Goal: Task Accomplishment & Management: Use online tool/utility

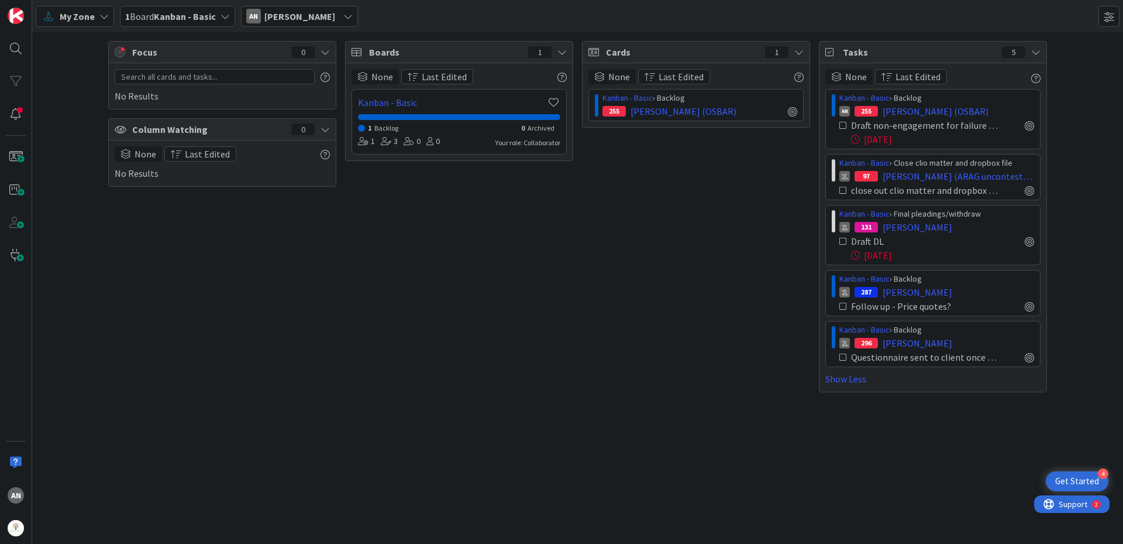
click at [74, 12] on span "My Zone" at bounding box center [77, 16] width 35 height 14
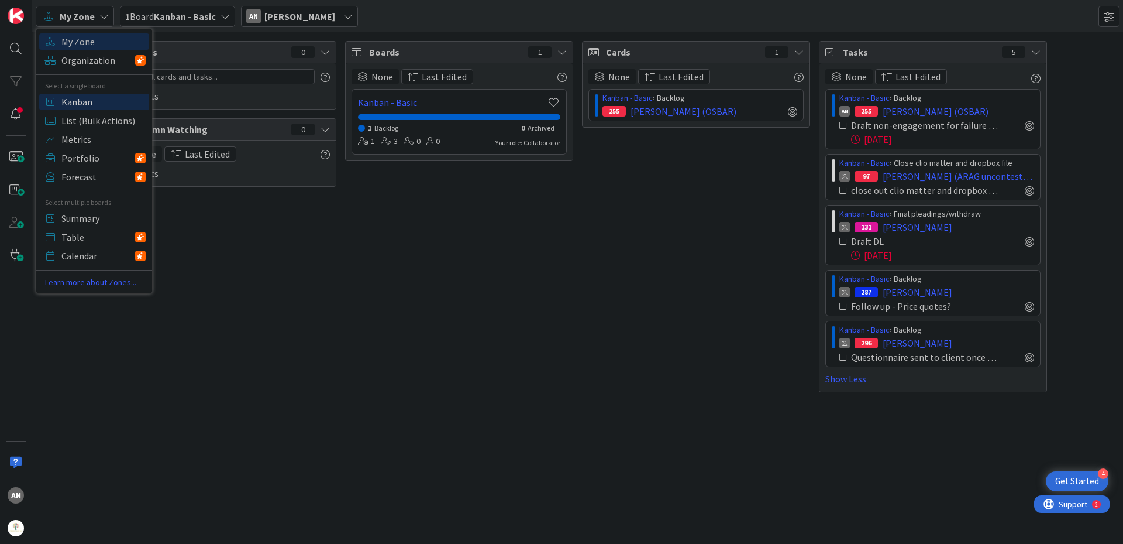
click at [94, 101] on span "Kanban" at bounding box center [103, 102] width 84 height 18
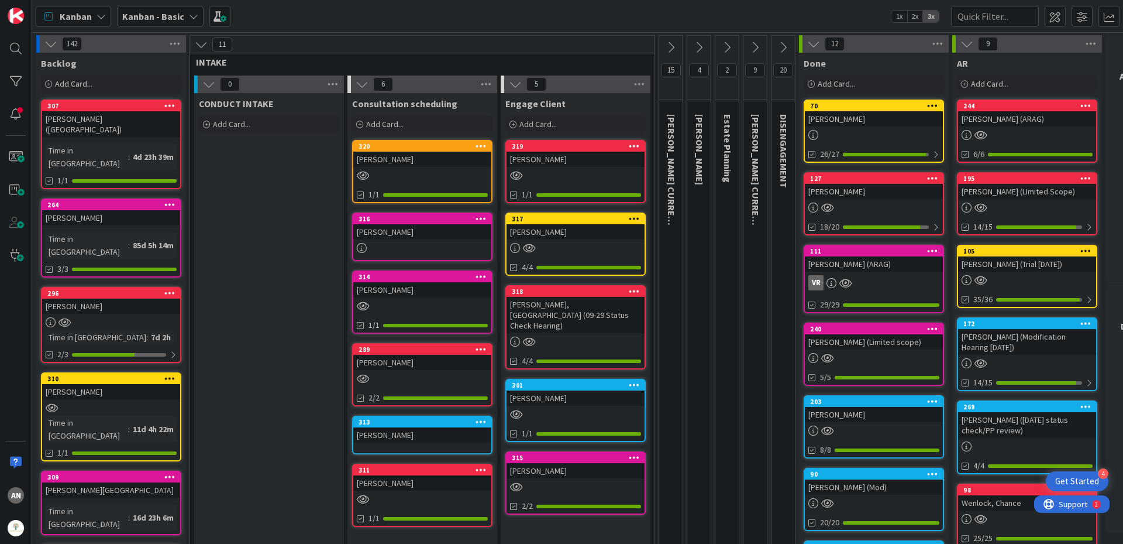
click at [545, 166] on div "[PERSON_NAME]" at bounding box center [576, 159] width 138 height 15
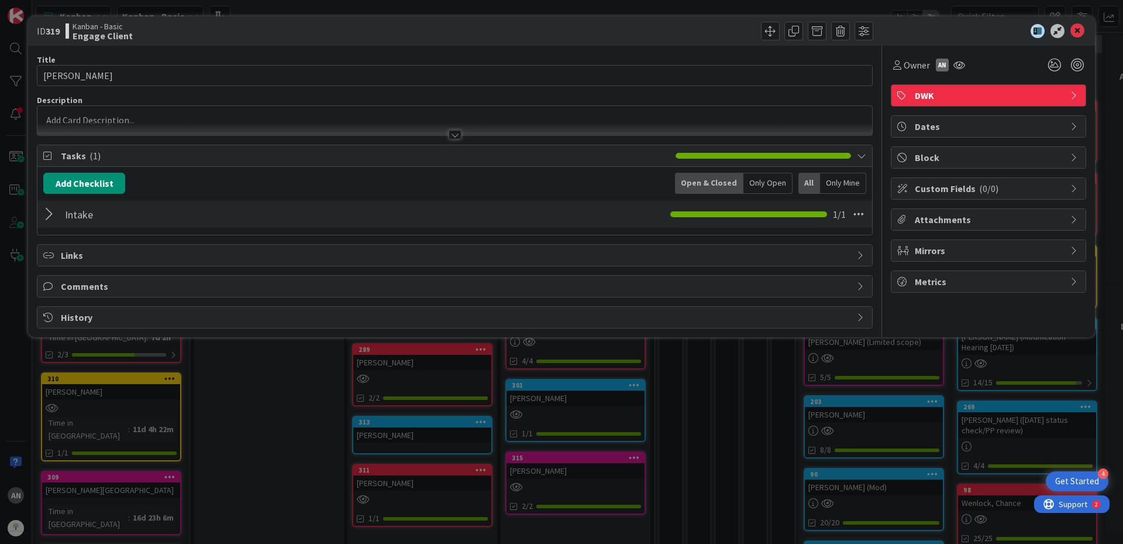
click at [53, 214] on div at bounding box center [50, 214] width 15 height 21
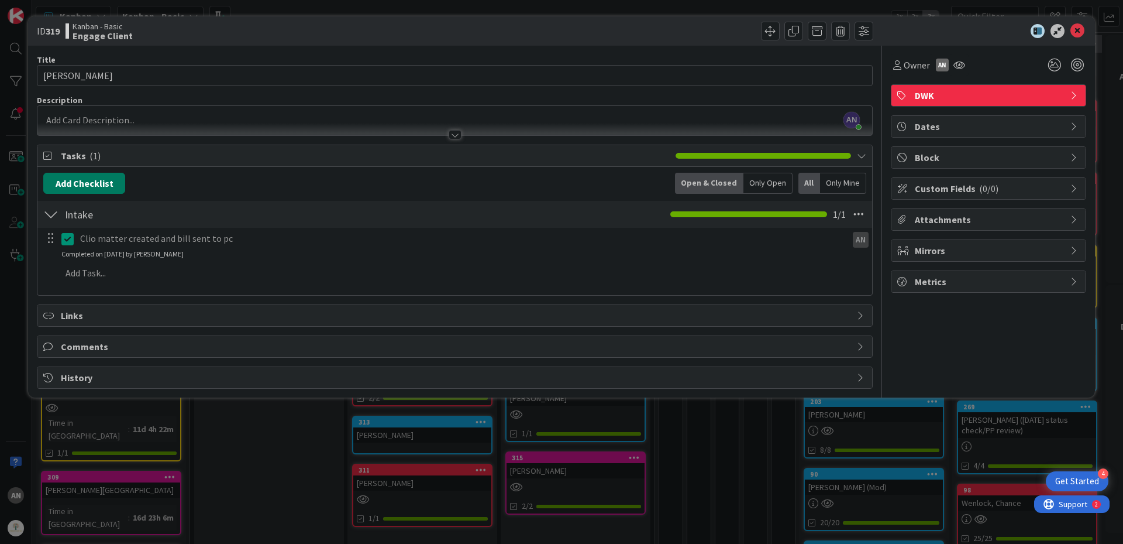
click at [97, 185] on button "Add Checklist" at bounding box center [84, 183] width 82 height 21
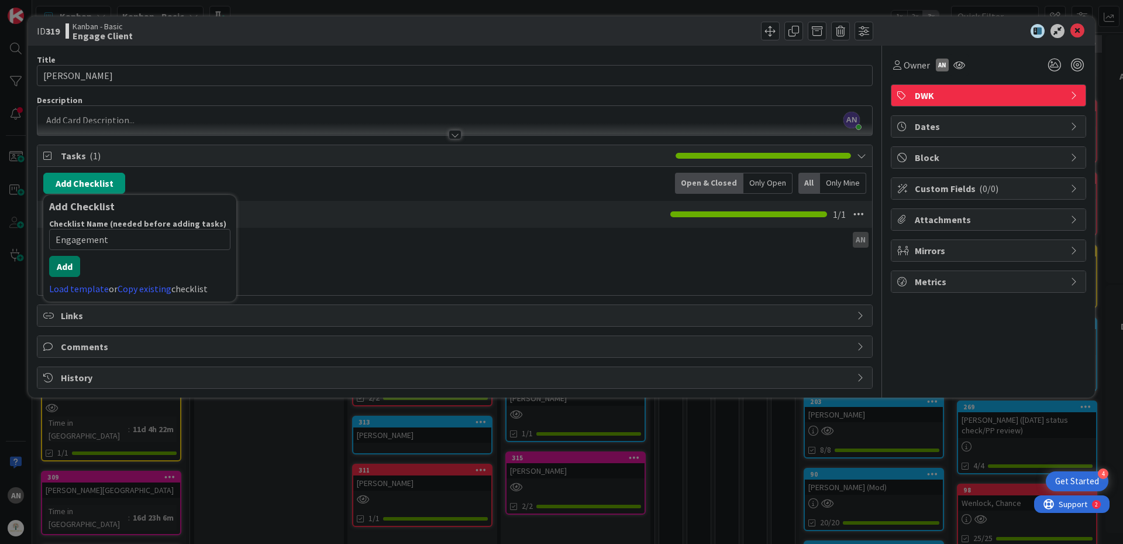
type input "Engagement"
click at [68, 280] on div "Checklist Name (needed before adding tasks) 10 / 64 Engagement Add Load templat…" at bounding box center [139, 256] width 181 height 77
click at [71, 266] on button "Add" at bounding box center [64, 266] width 31 height 21
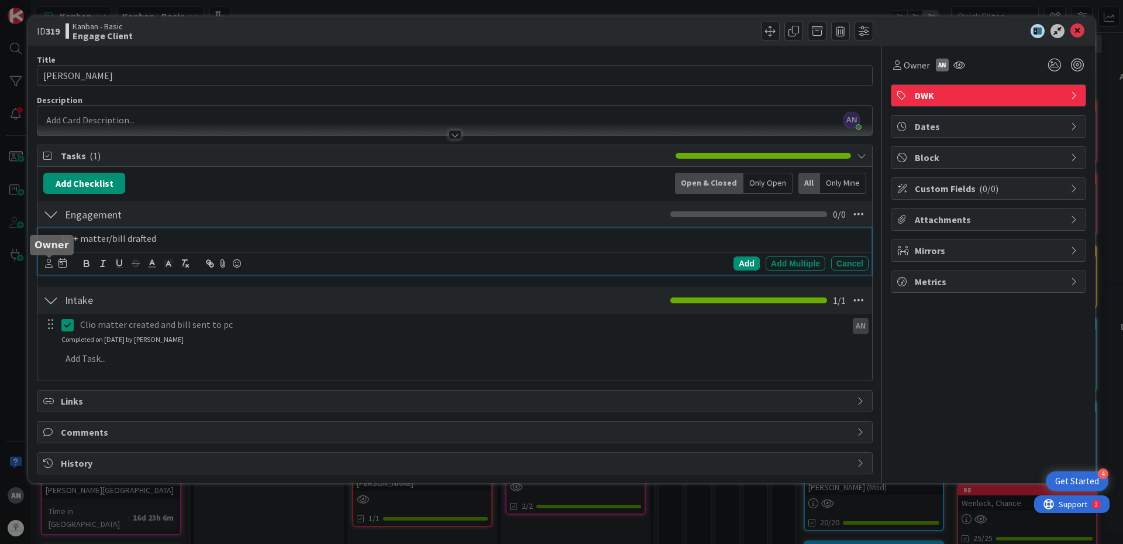
click at [52, 263] on icon at bounding box center [49, 263] width 8 height 9
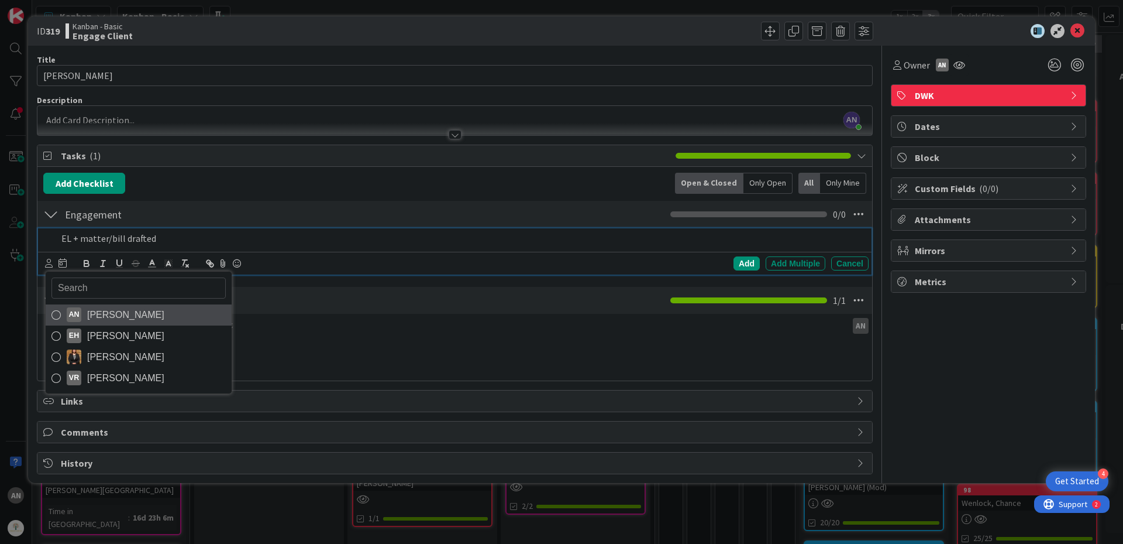
click at [87, 314] on span "[PERSON_NAME]" at bounding box center [125, 315] width 77 height 18
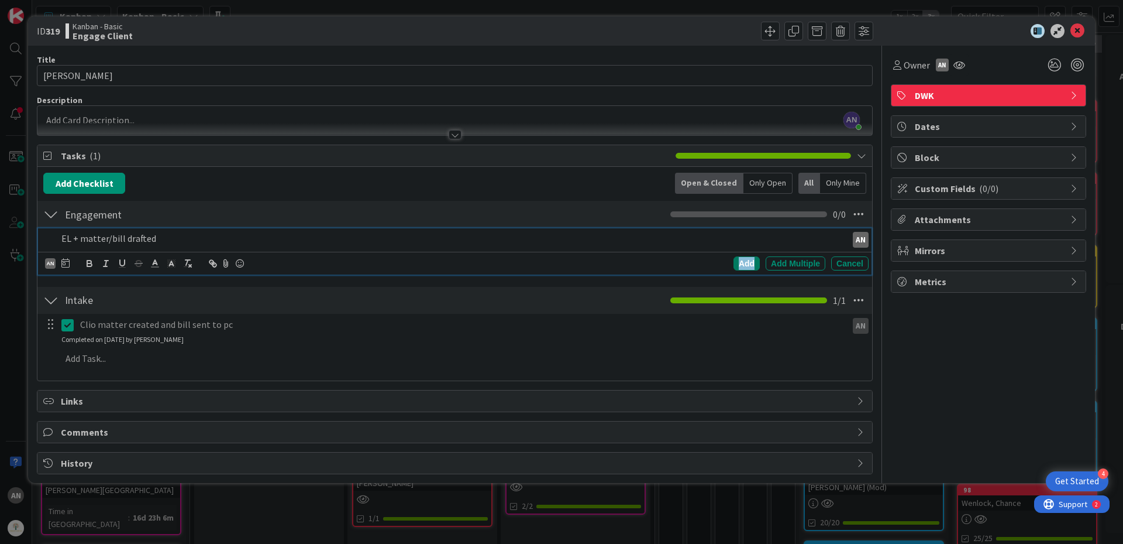
click at [752, 264] on div "Add" at bounding box center [747, 263] width 26 height 14
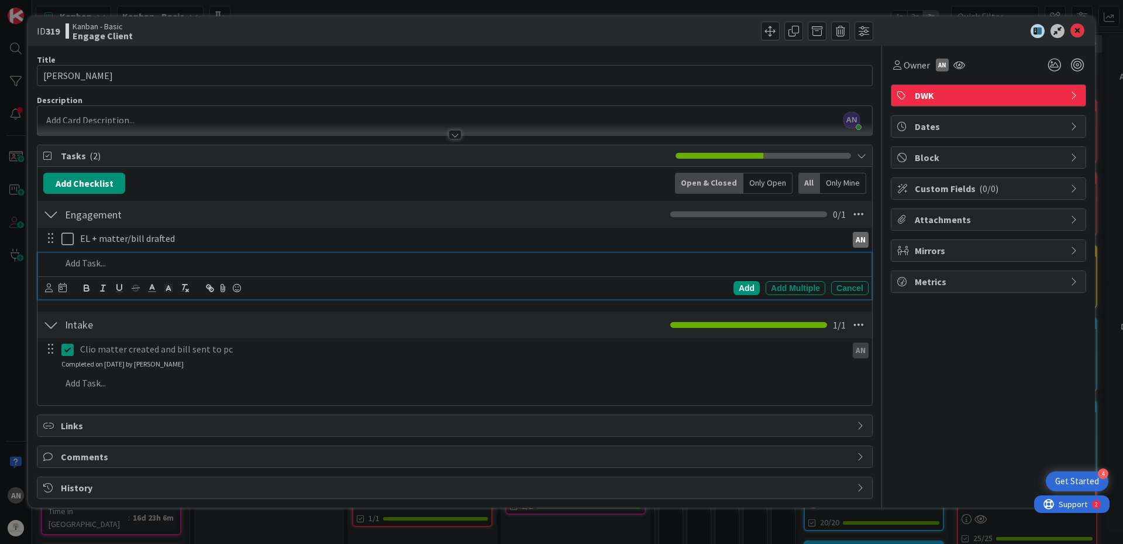
click at [92, 263] on p at bounding box center [462, 262] width 803 height 13
click at [49, 287] on icon at bounding box center [49, 287] width 8 height 9
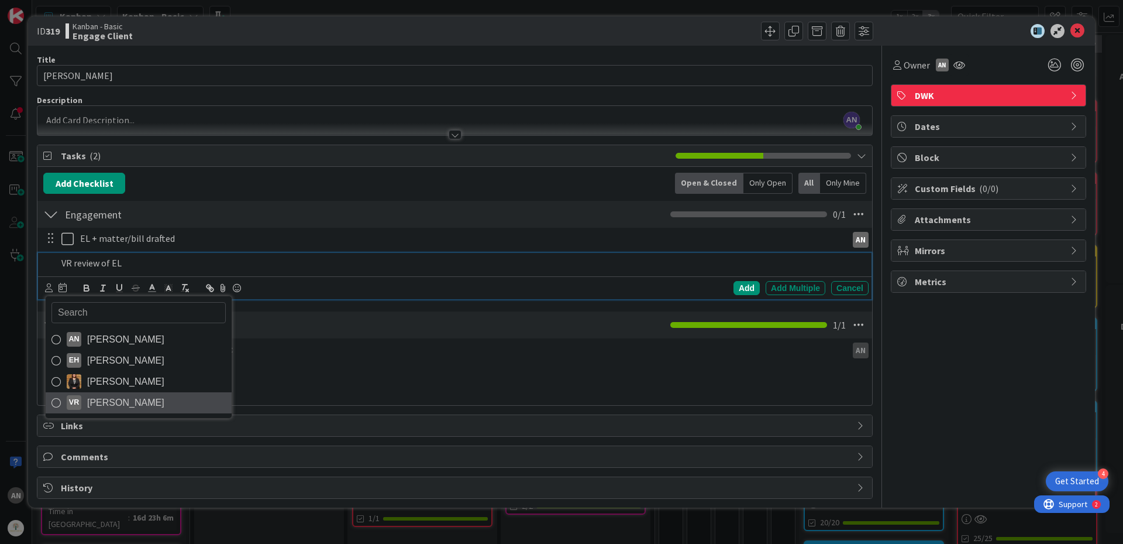
click at [106, 394] on span "[PERSON_NAME]" at bounding box center [125, 403] width 77 height 18
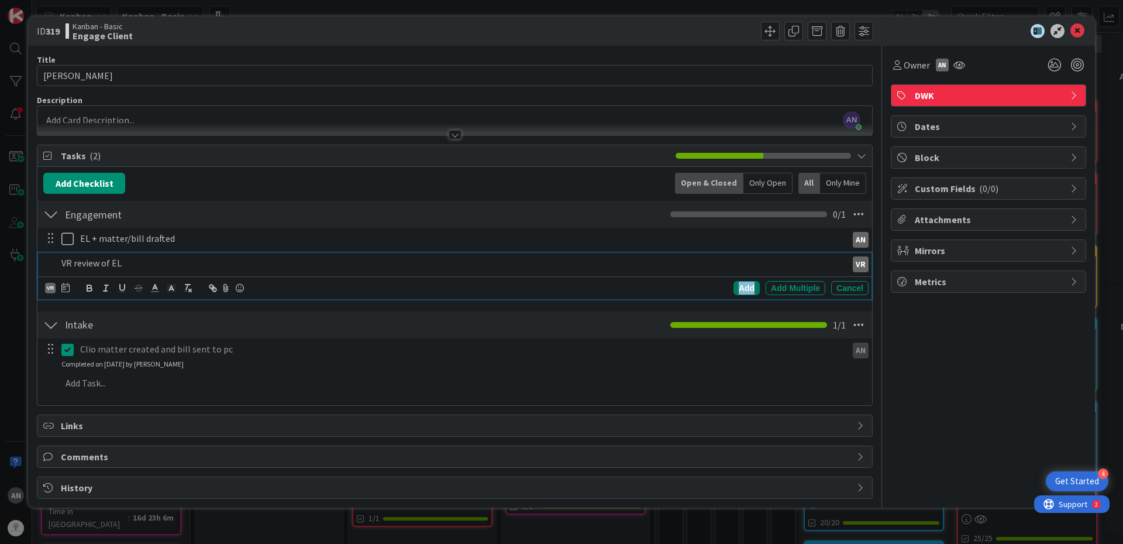
click at [739, 291] on div "Add" at bounding box center [747, 288] width 26 height 14
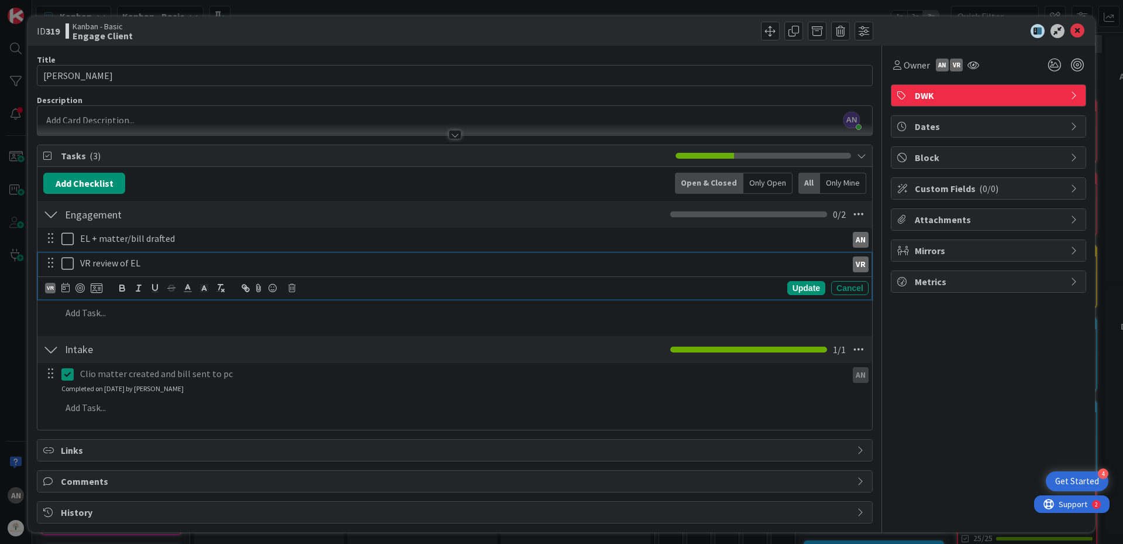
click at [63, 259] on icon at bounding box center [67, 263] width 12 height 14
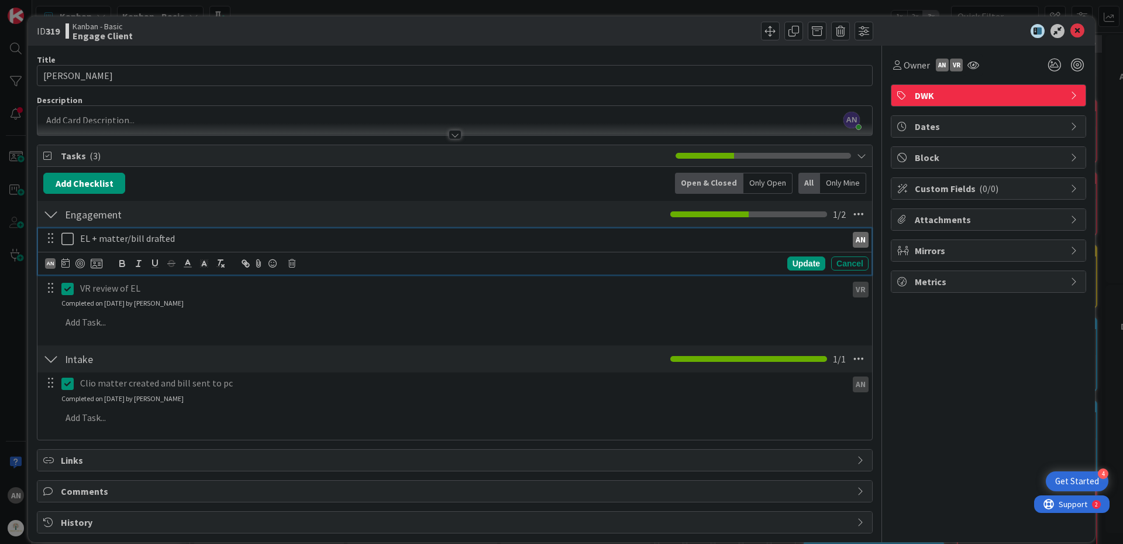
click at [64, 238] on icon at bounding box center [67, 239] width 12 height 14
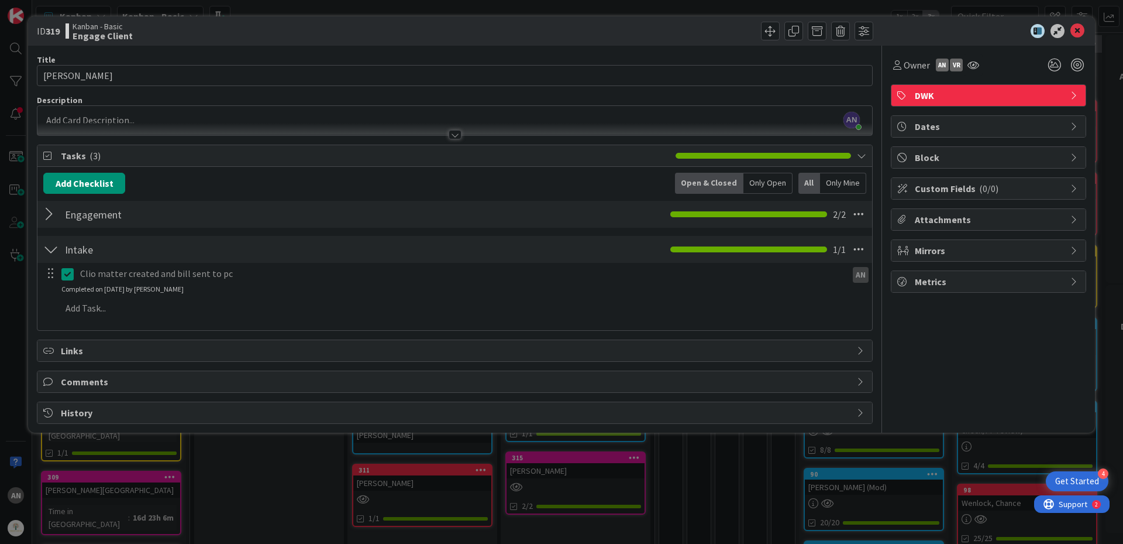
drag, startPoint x: 44, startPoint y: 214, endPoint x: 85, endPoint y: 212, distance: 41.0
click at [46, 214] on div at bounding box center [50, 214] width 15 height 21
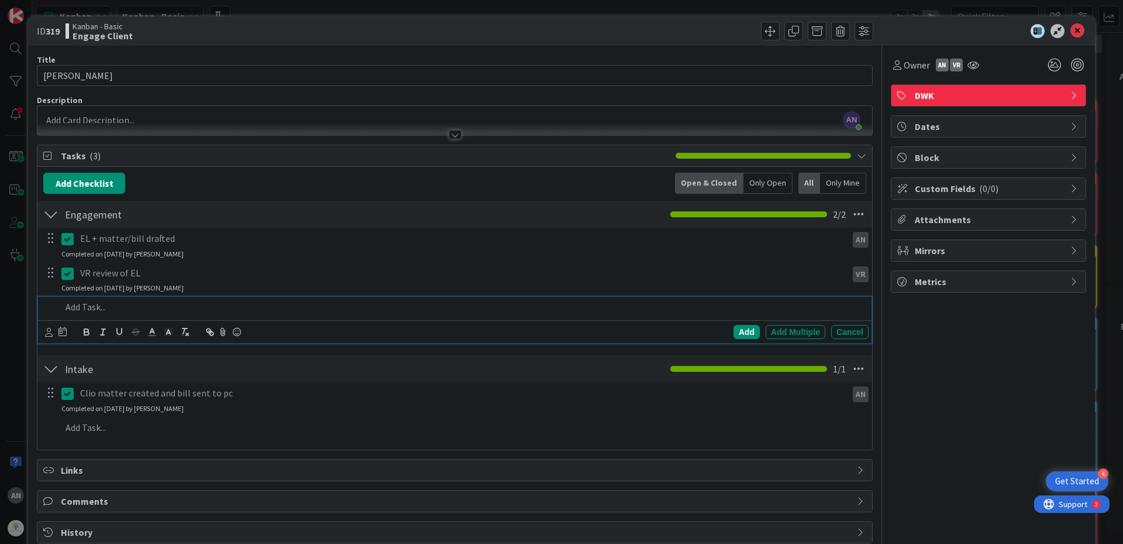
click at [84, 301] on p at bounding box center [462, 306] width 803 height 13
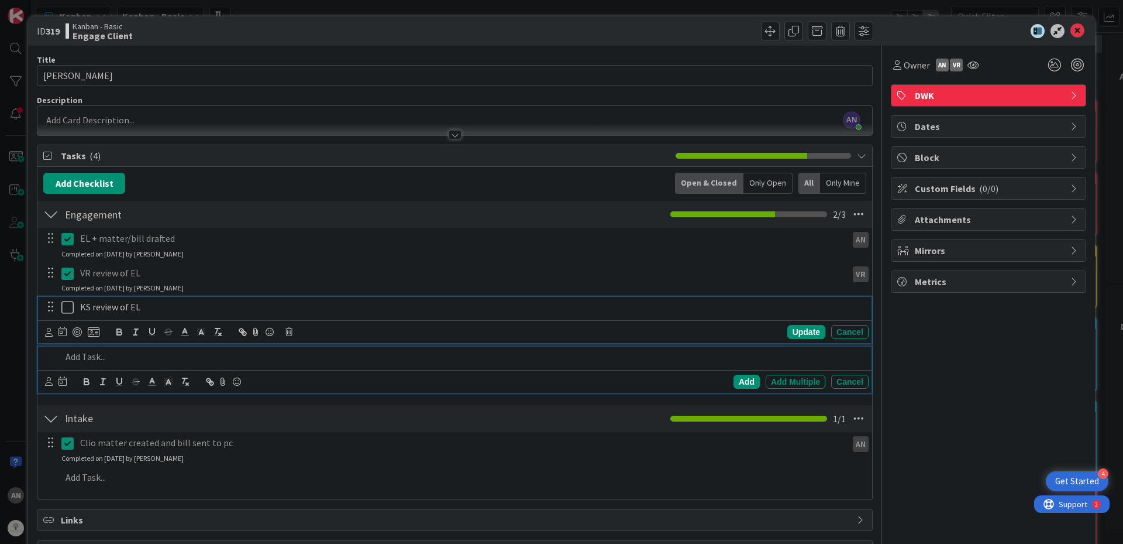
click at [91, 301] on p "KS review of EL" at bounding box center [472, 306] width 784 height 13
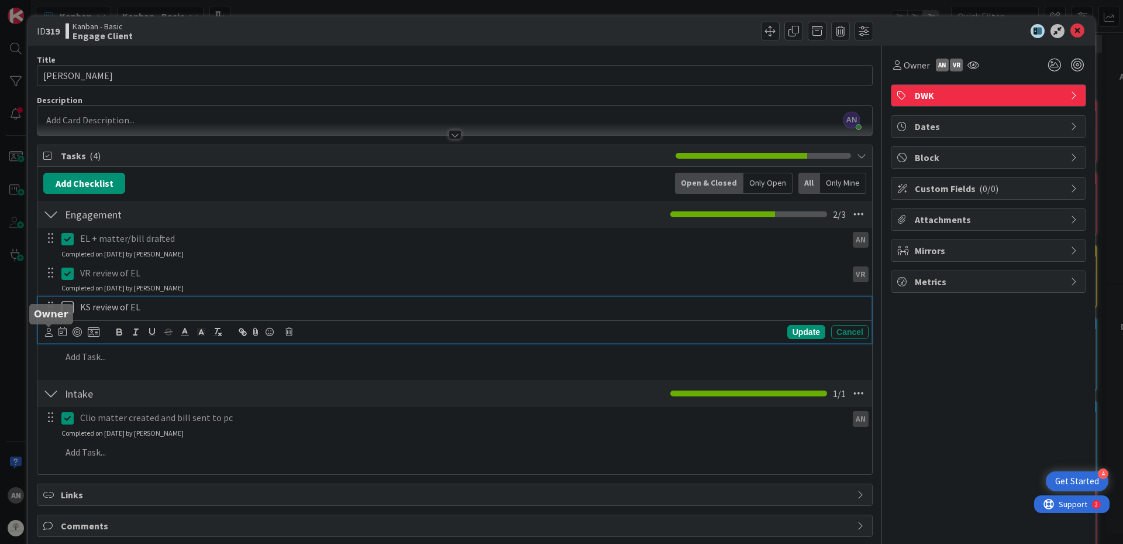
click at [47, 334] on icon at bounding box center [49, 332] width 8 height 9
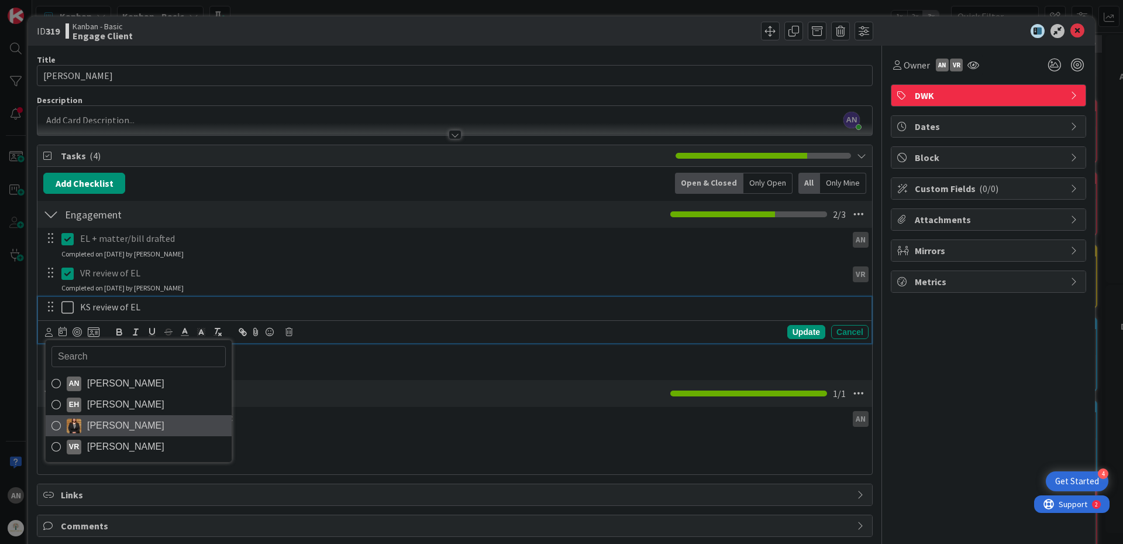
click at [118, 425] on span "[PERSON_NAME]" at bounding box center [125, 426] width 77 height 18
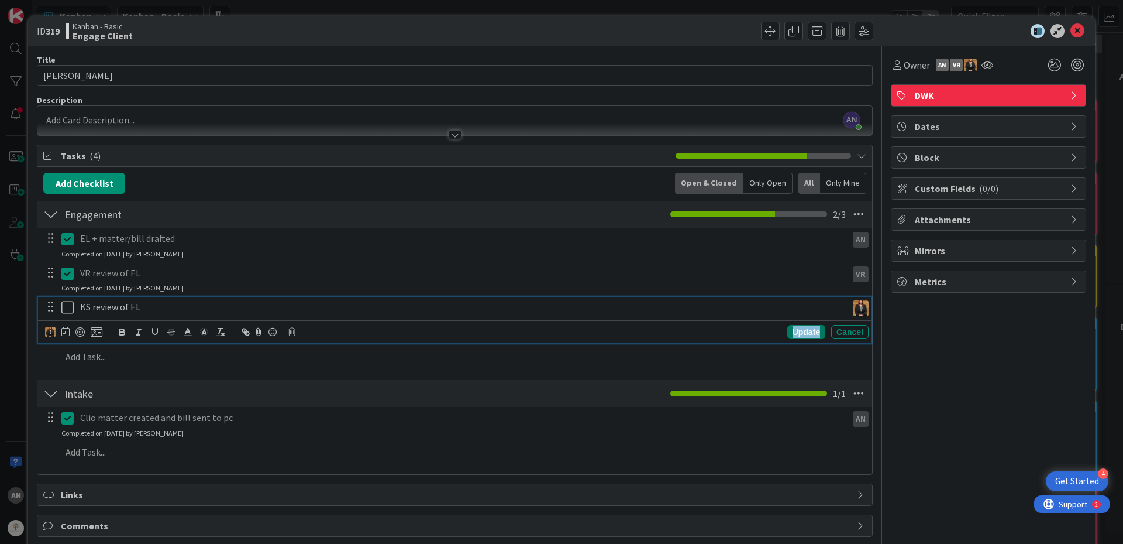
click at [800, 336] on div "Update" at bounding box center [807, 332] width 38 height 14
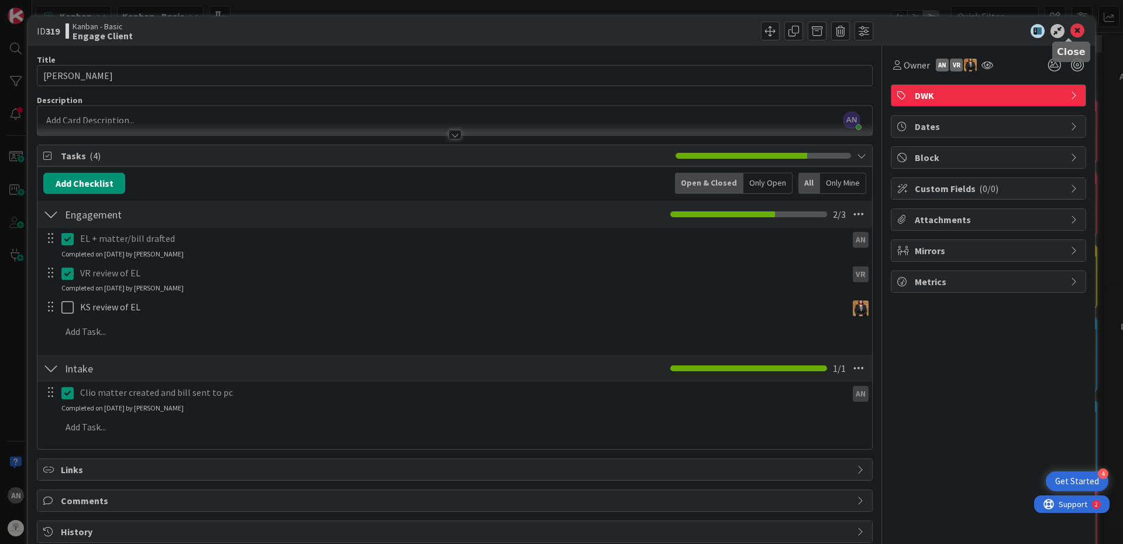
click at [1078, 29] on div "ID 319 Kanban - Basic Engage Client" at bounding box center [561, 30] width 1067 height 29
click at [1073, 29] on icon at bounding box center [1078, 31] width 14 height 14
